Goal: Transaction & Acquisition: Purchase product/service

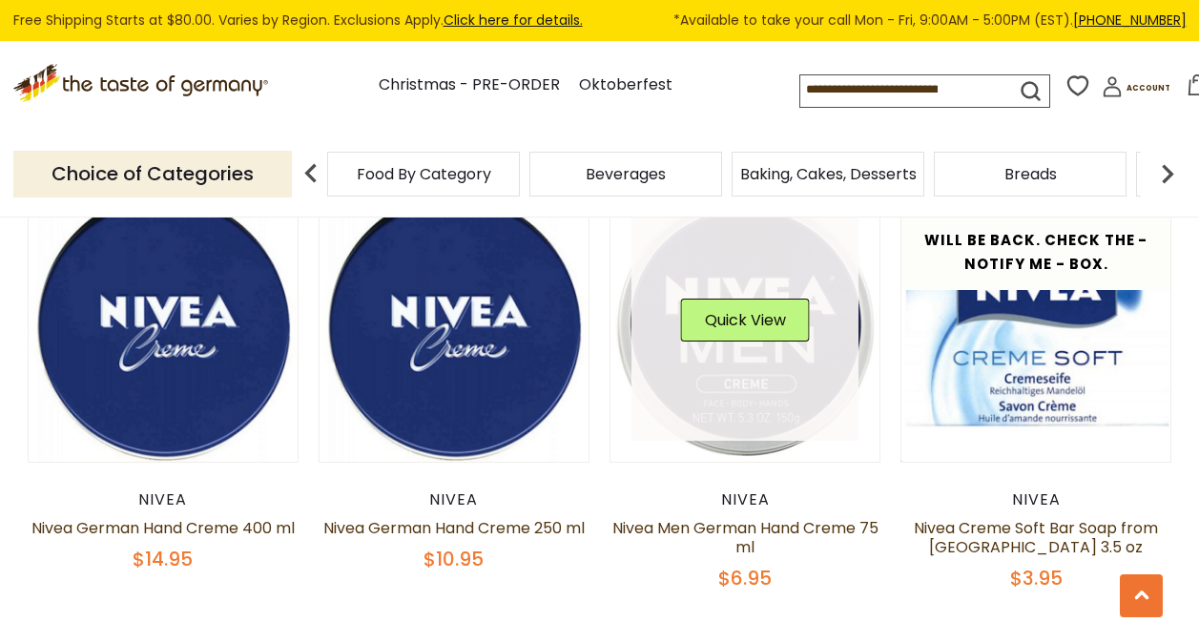
scroll to position [1145, 0]
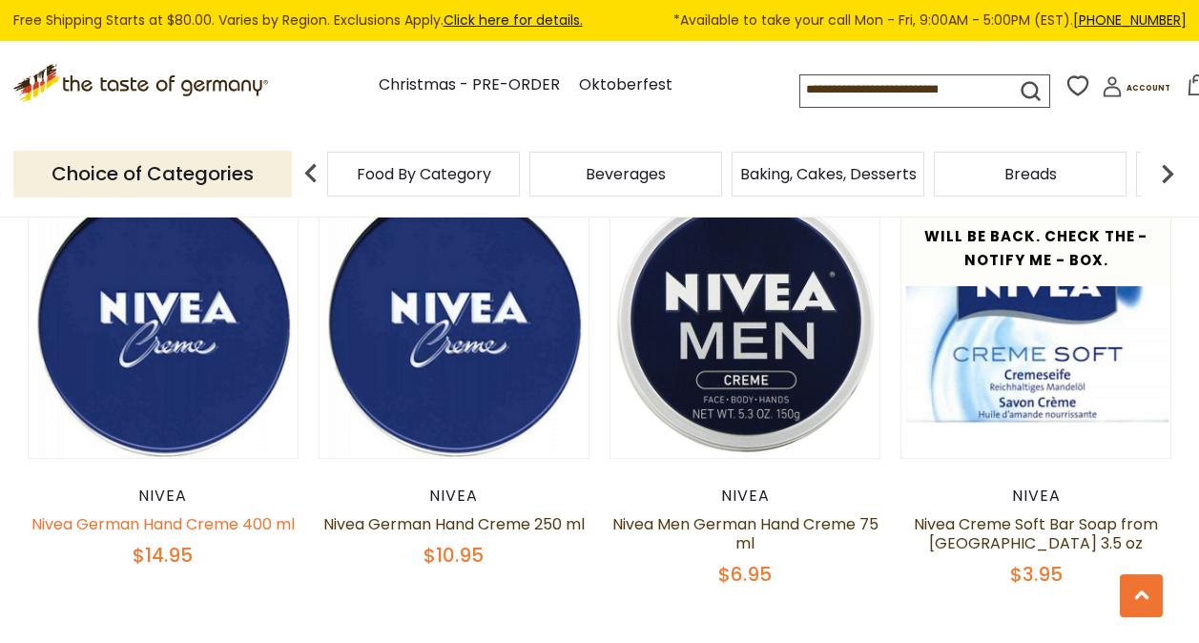
click at [221, 513] on link "Nivea German Hand Creme 400 ml" at bounding box center [162, 524] width 263 height 22
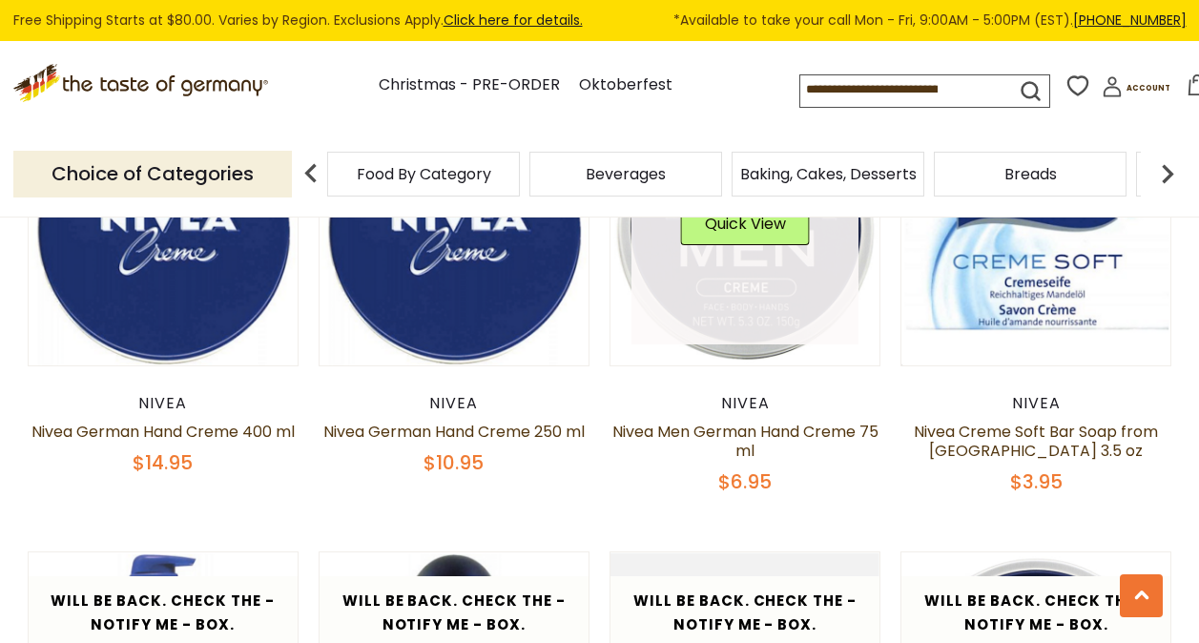
scroll to position [1240, 0]
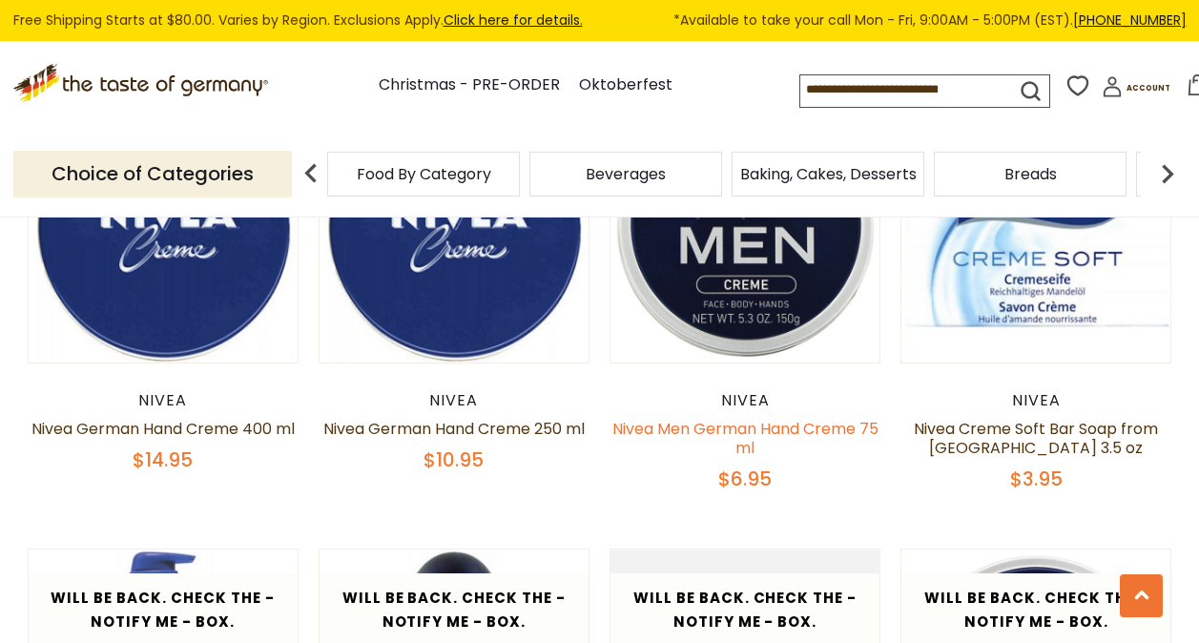
click at [760, 418] on link "Nivea Men German Hand Creme 75 ml" at bounding box center [745, 438] width 266 height 41
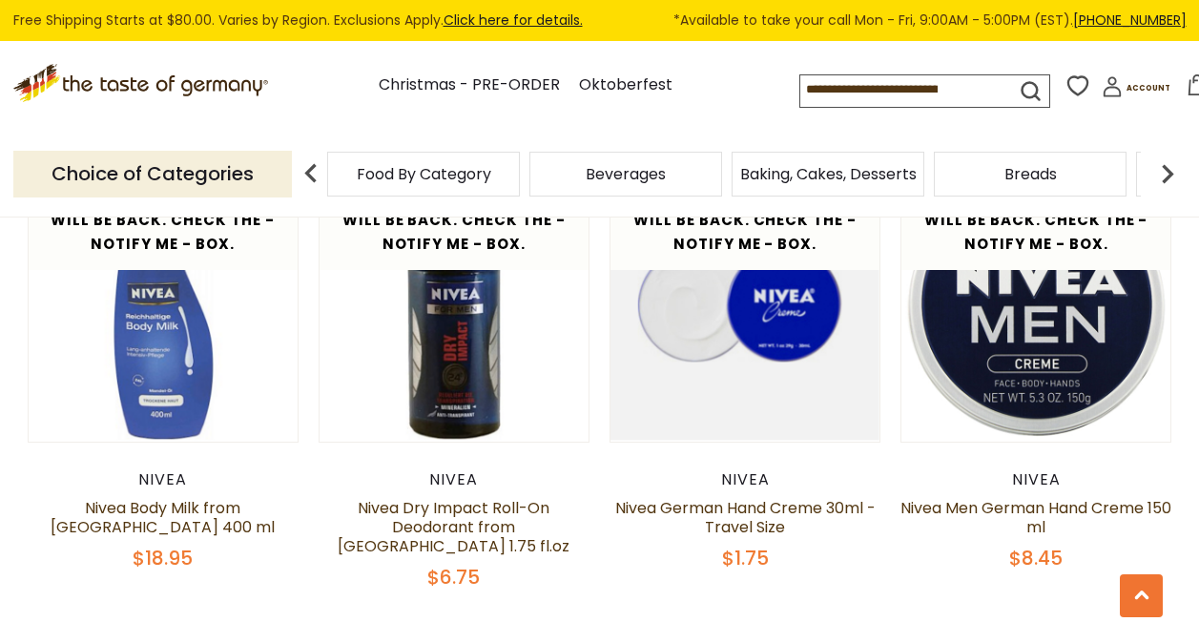
scroll to position [1622, 0]
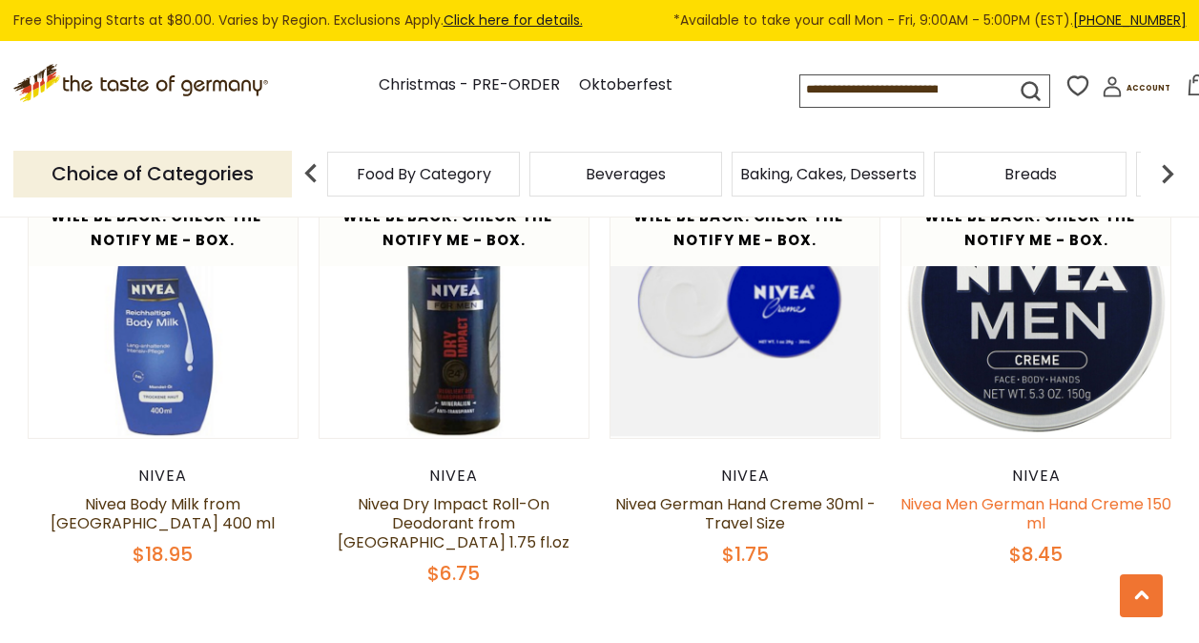
click at [1051, 493] on link "Nivea Men German Hand Creme 150 ml" at bounding box center [1035, 513] width 271 height 41
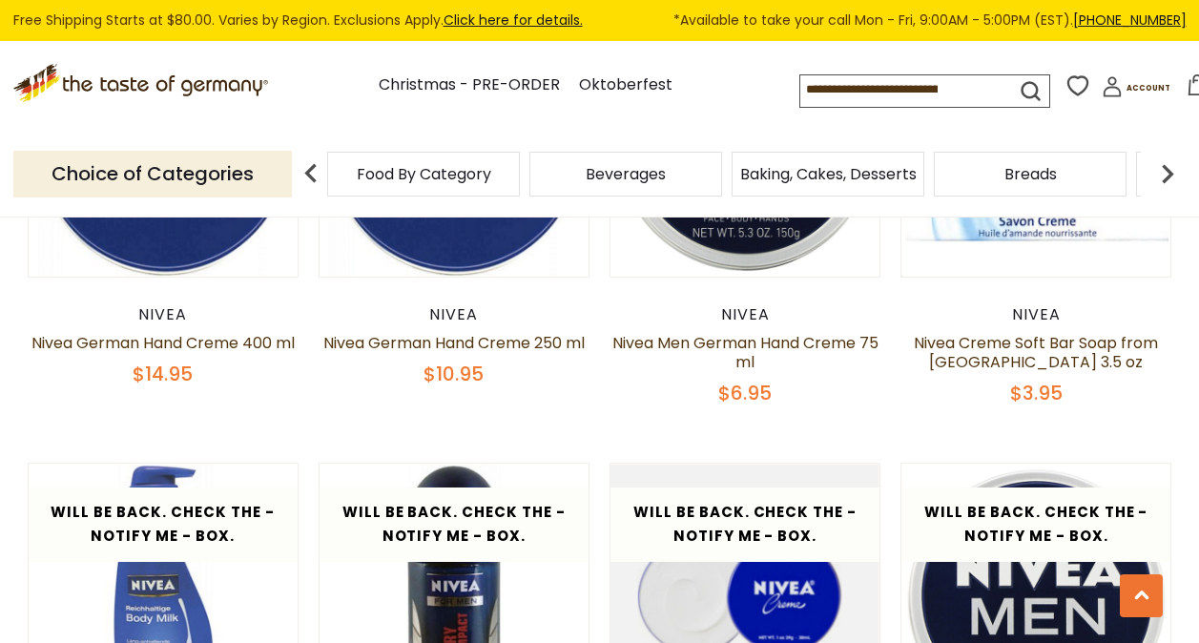
scroll to position [1145, 0]
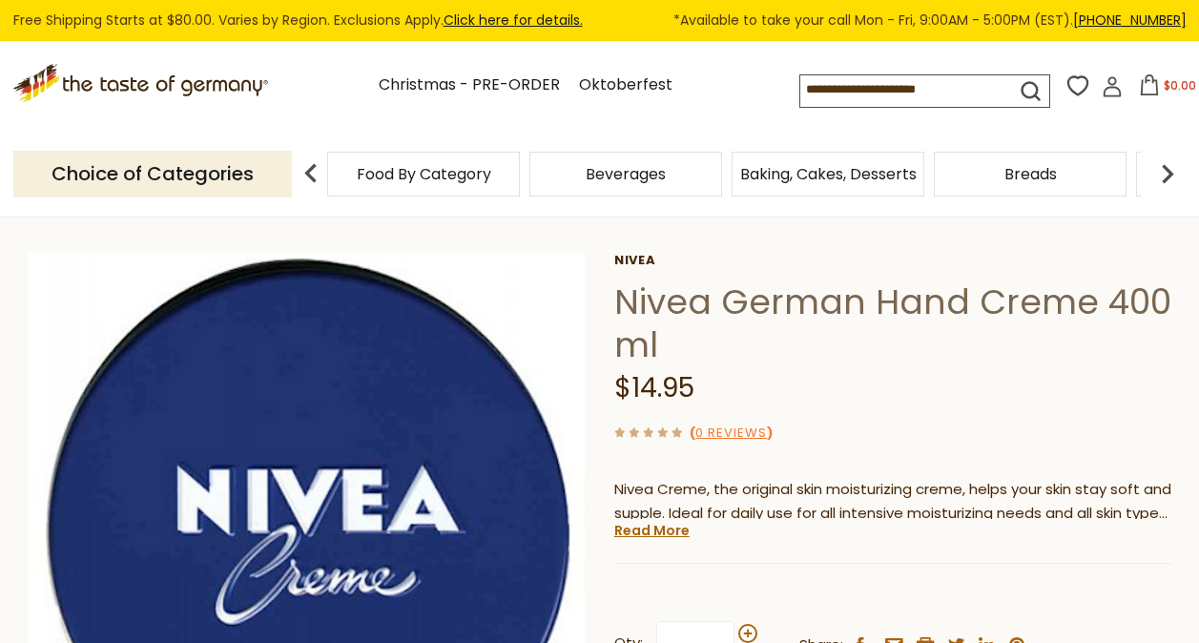
scroll to position [286, 0]
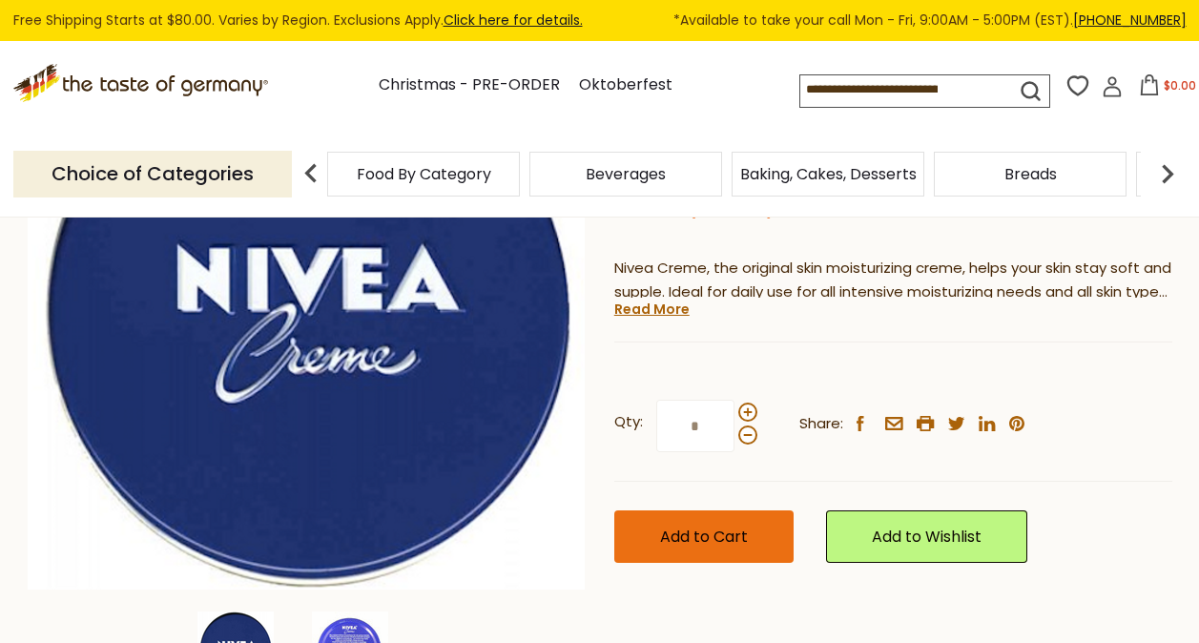
click at [727, 516] on button "Add to Cart" at bounding box center [703, 536] width 179 height 52
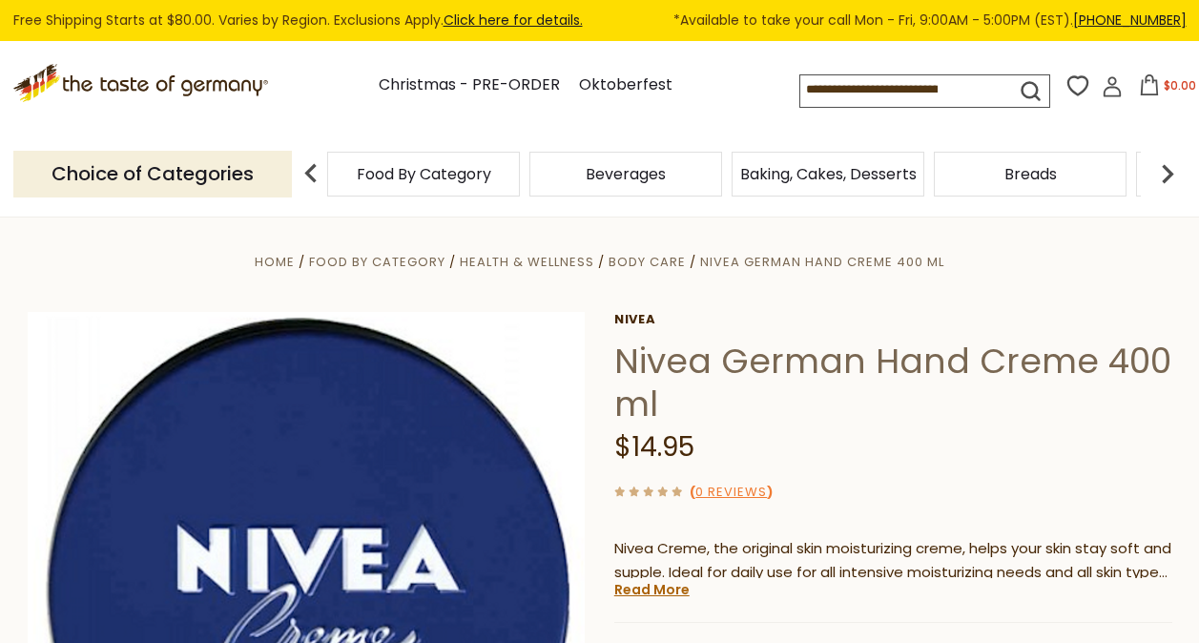
scroll to position [0, 0]
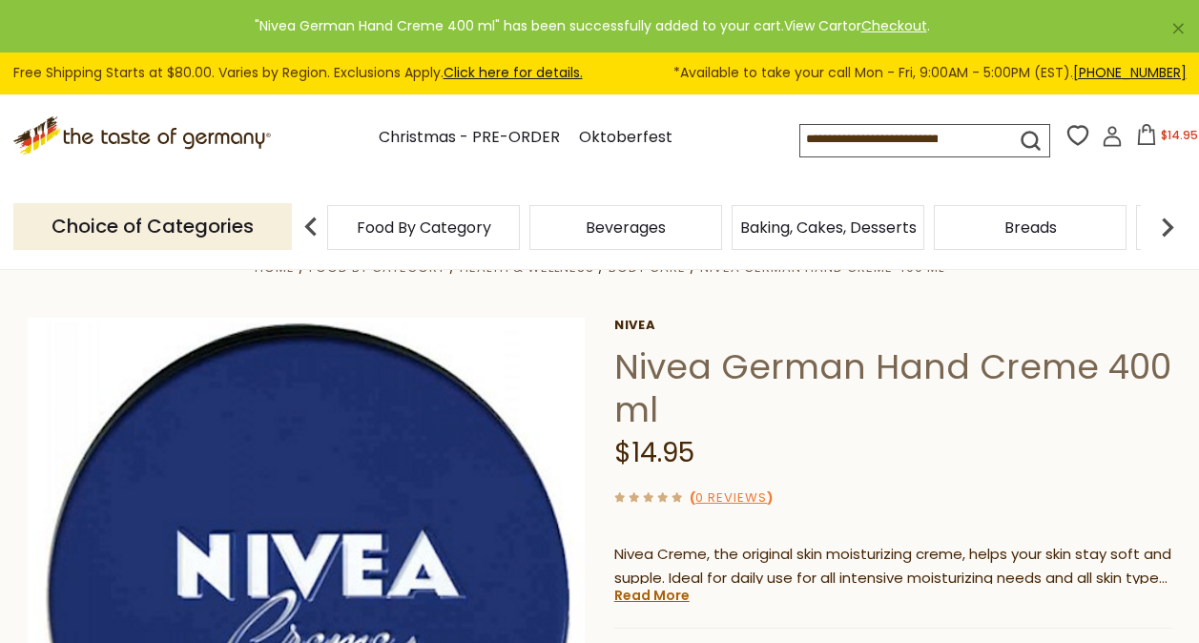
click at [818, 28] on link "View Cart" at bounding box center [816, 25] width 64 height 19
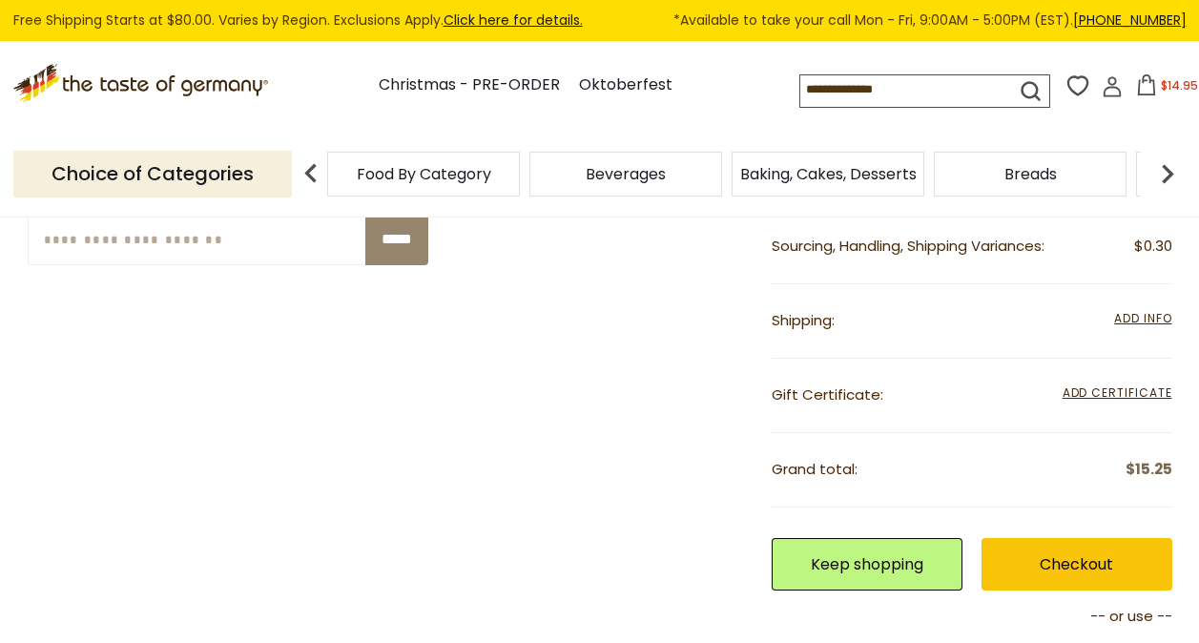
scroll to position [477, 0]
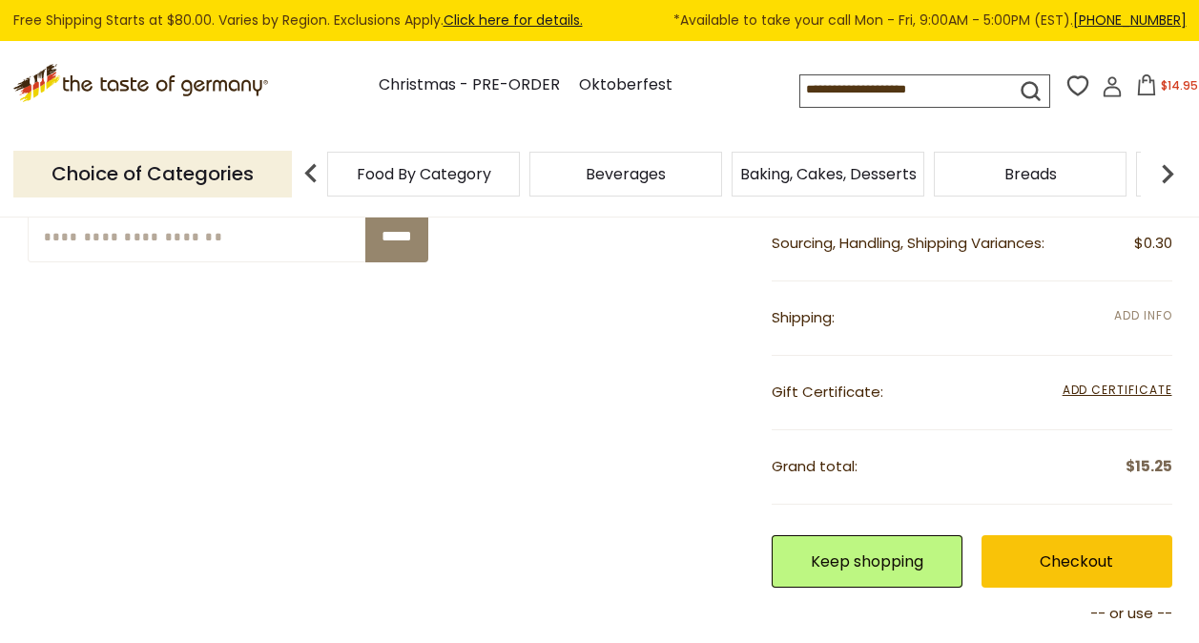
click at [1128, 314] on span "Add Info" at bounding box center [1142, 315] width 57 height 16
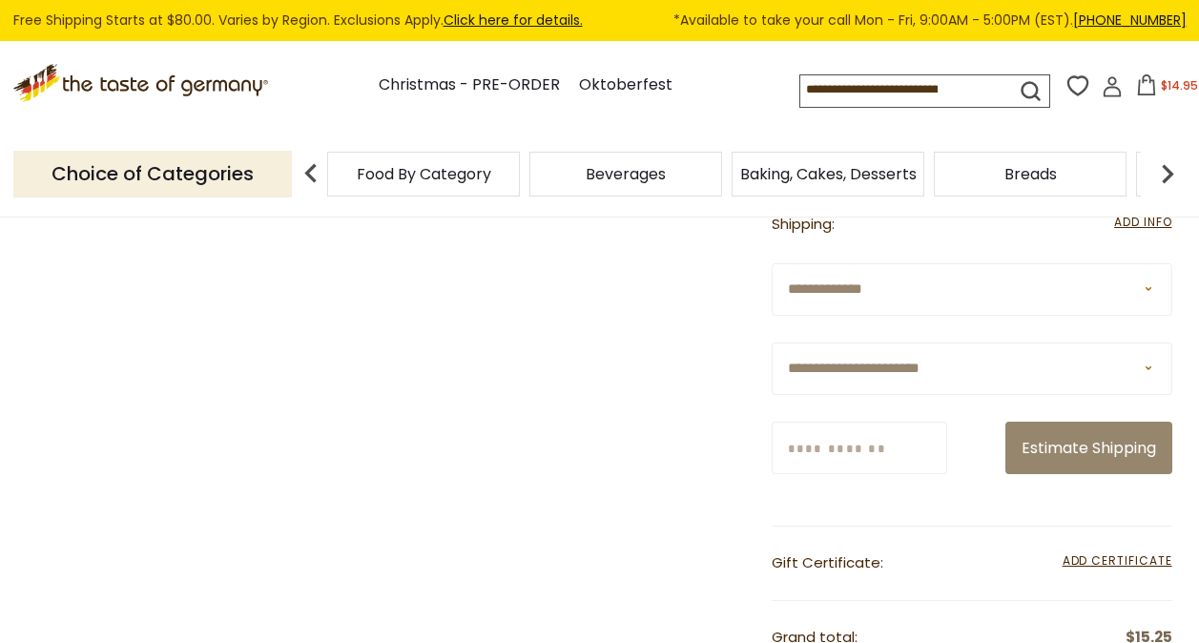
scroll to position [572, 0]
click at [932, 382] on select "**********" at bounding box center [972, 367] width 401 height 52
select select "**"
click at [868, 434] on input "Zip/Postcode" at bounding box center [860, 446] width 176 height 52
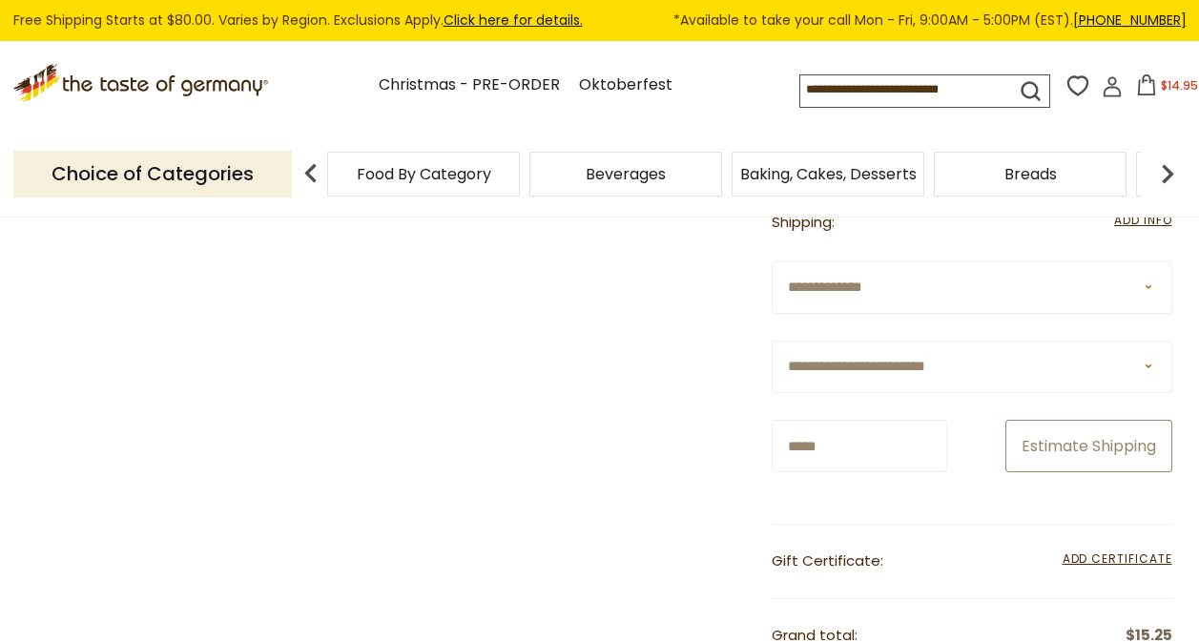
type input "*****"
click at [1005, 441] on button "Estimate Shipping" at bounding box center [1088, 446] width 167 height 52
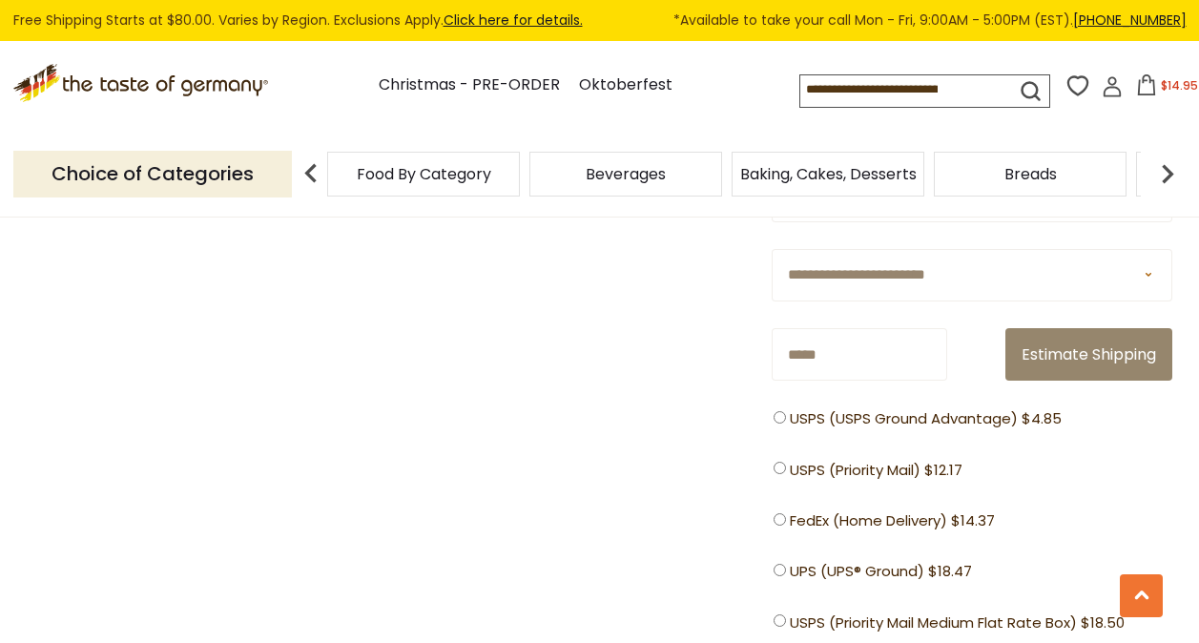
scroll to position [668, 0]
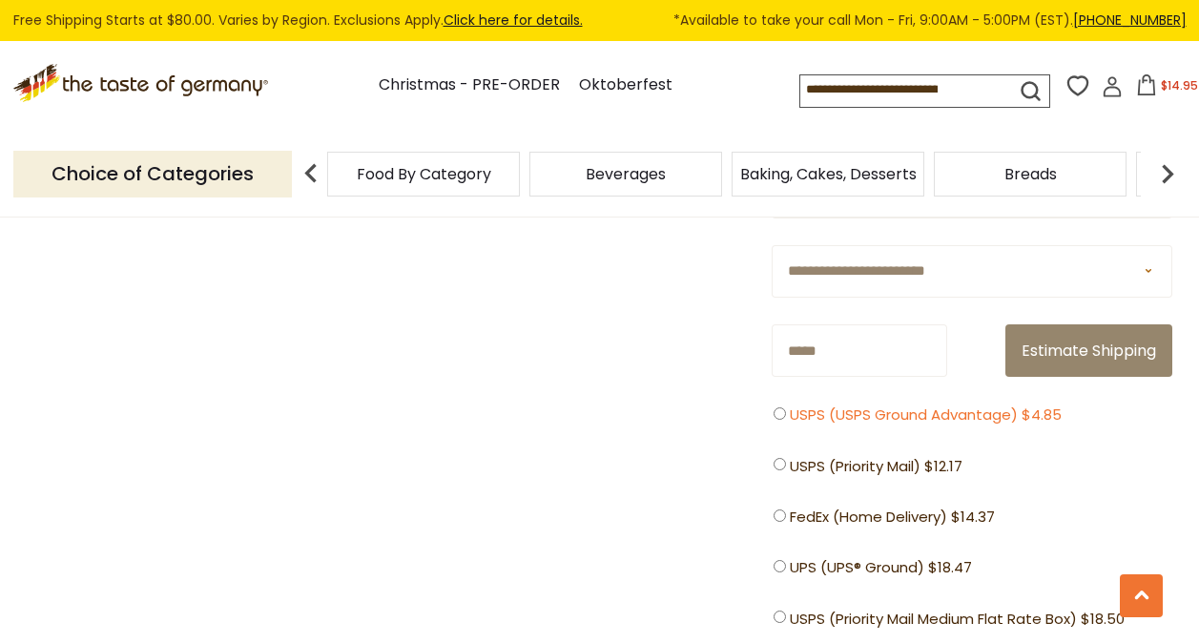
click at [858, 421] on span "USPS (USPS Ground Advantage) $4.85" at bounding box center [926, 415] width 272 height 24
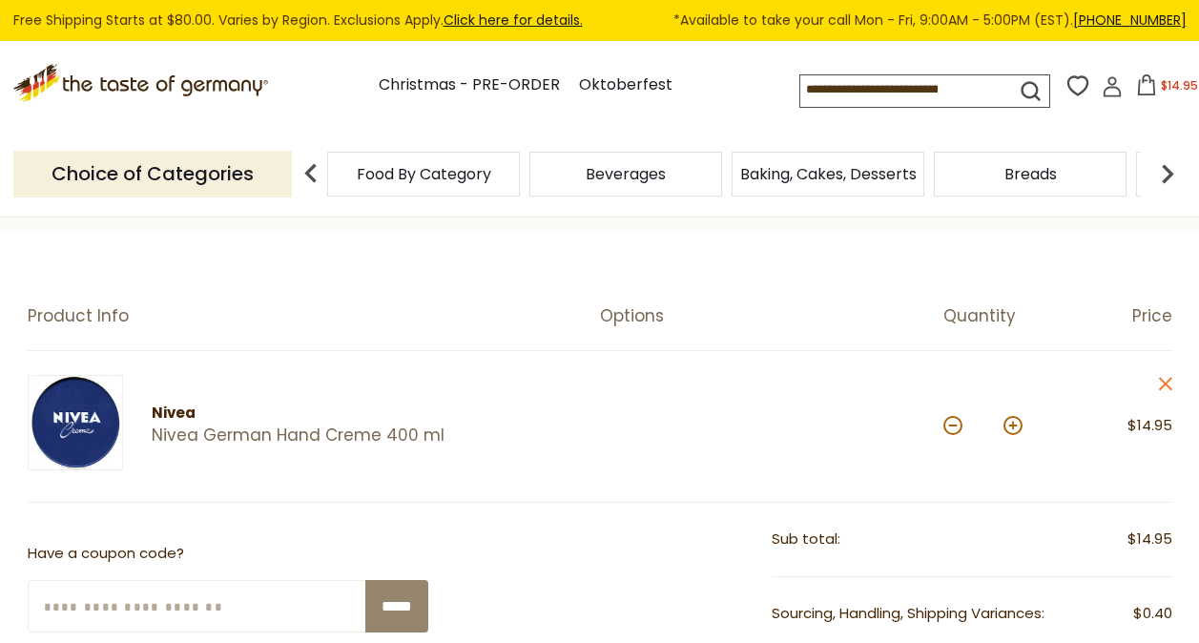
scroll to position [95, 0]
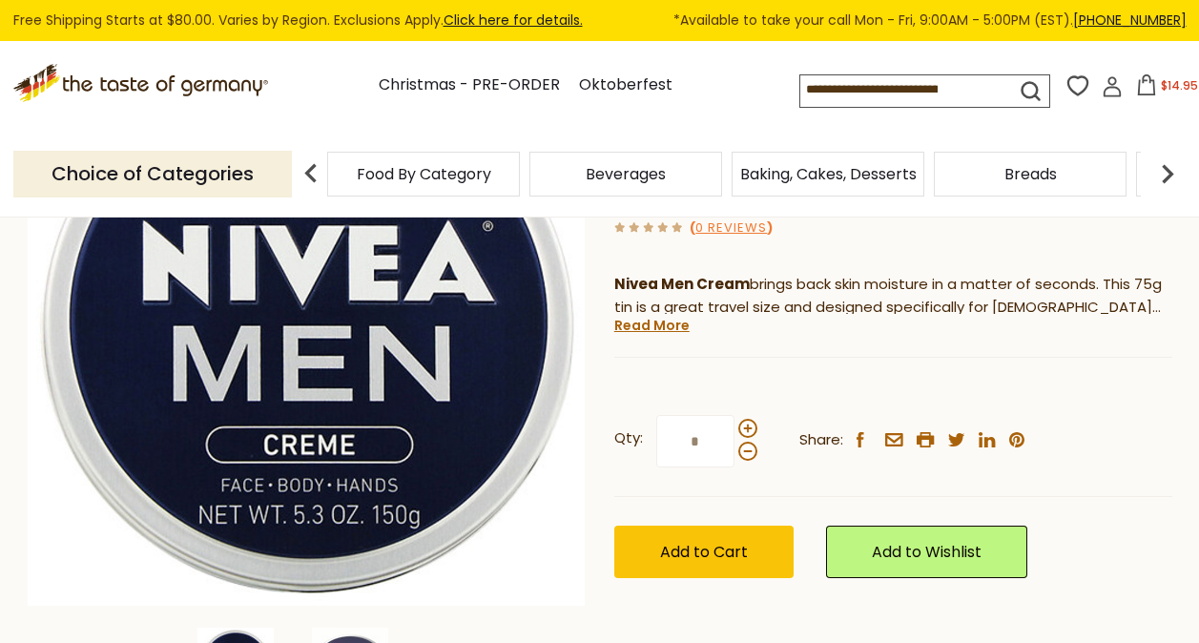
scroll to position [382, 0]
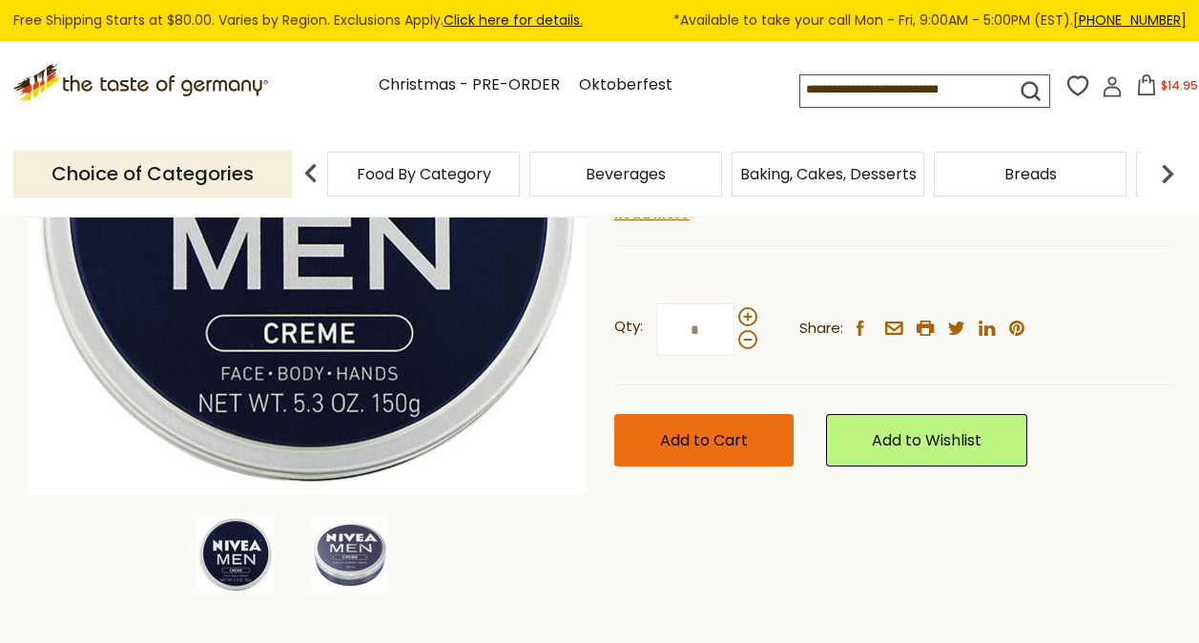
click at [747, 438] on span "Add to Cart" at bounding box center [704, 440] width 88 height 22
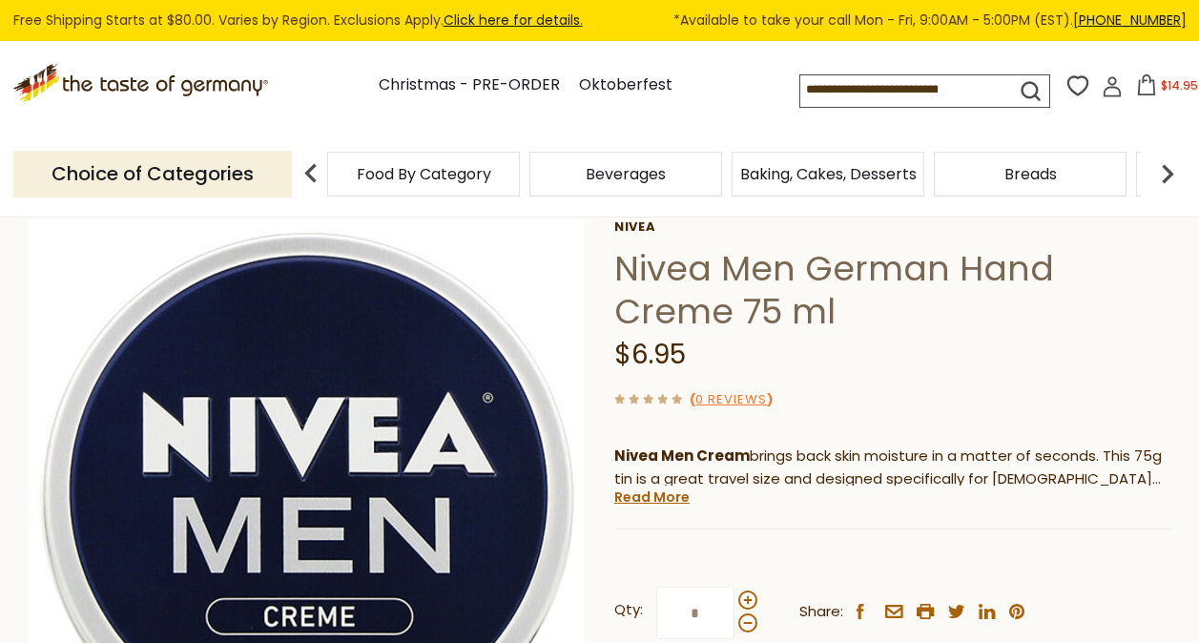
scroll to position [95, 0]
